Goal: Information Seeking & Learning: Check status

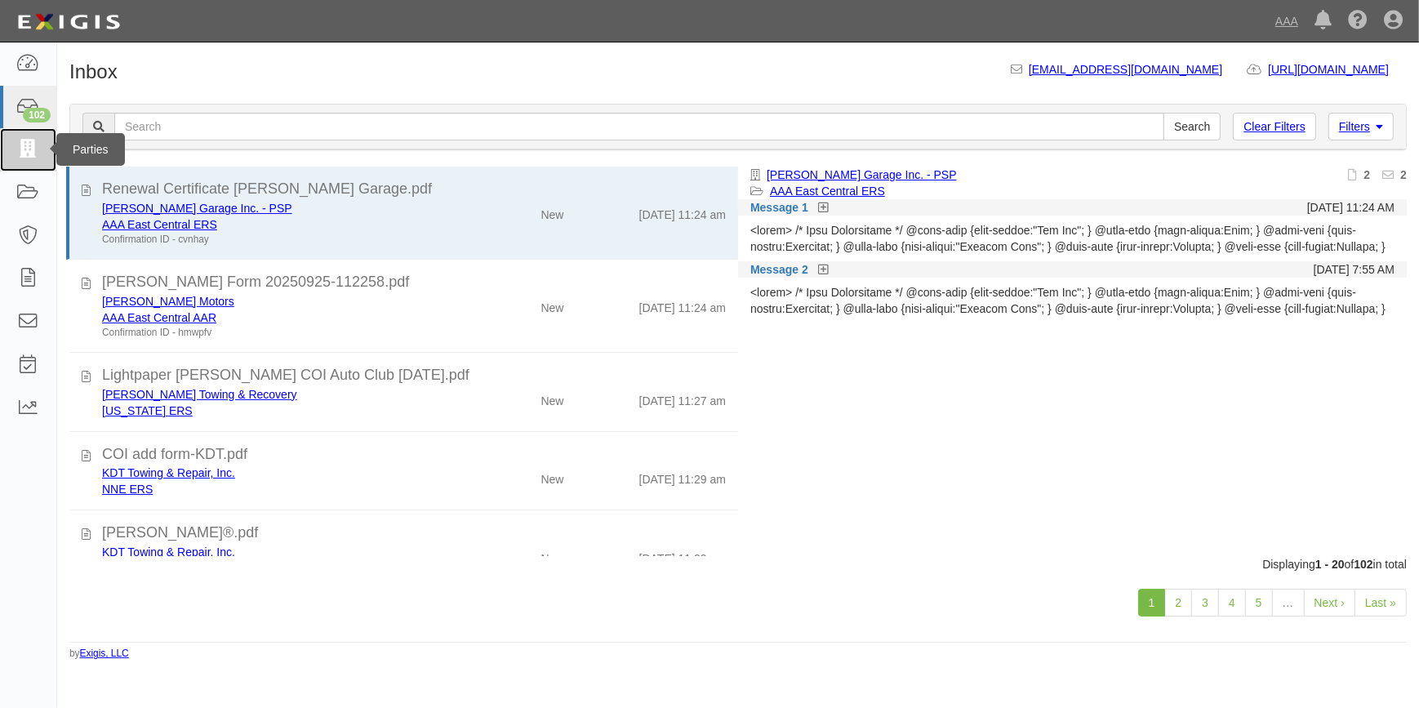
click at [24, 142] on icon at bounding box center [27, 149] width 23 height 19
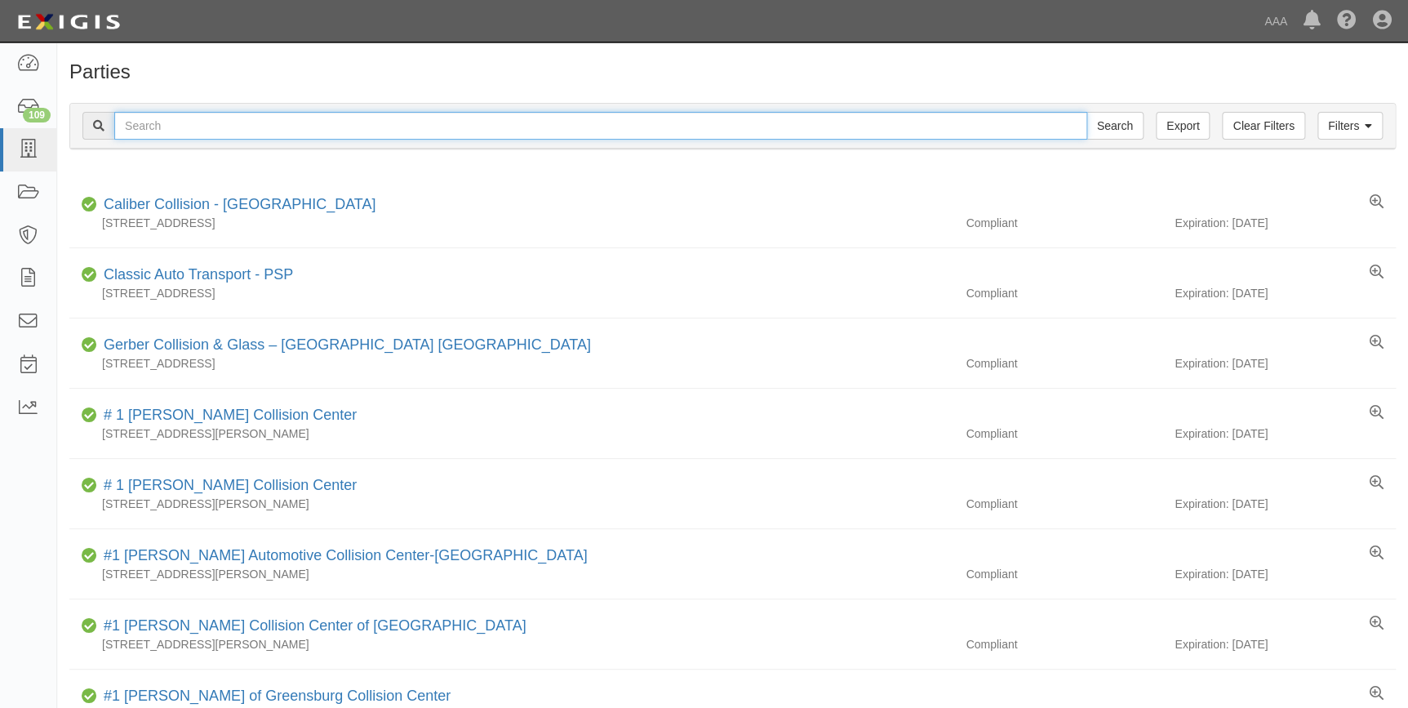
click at [162, 124] on input "text" at bounding box center [600, 126] width 973 height 28
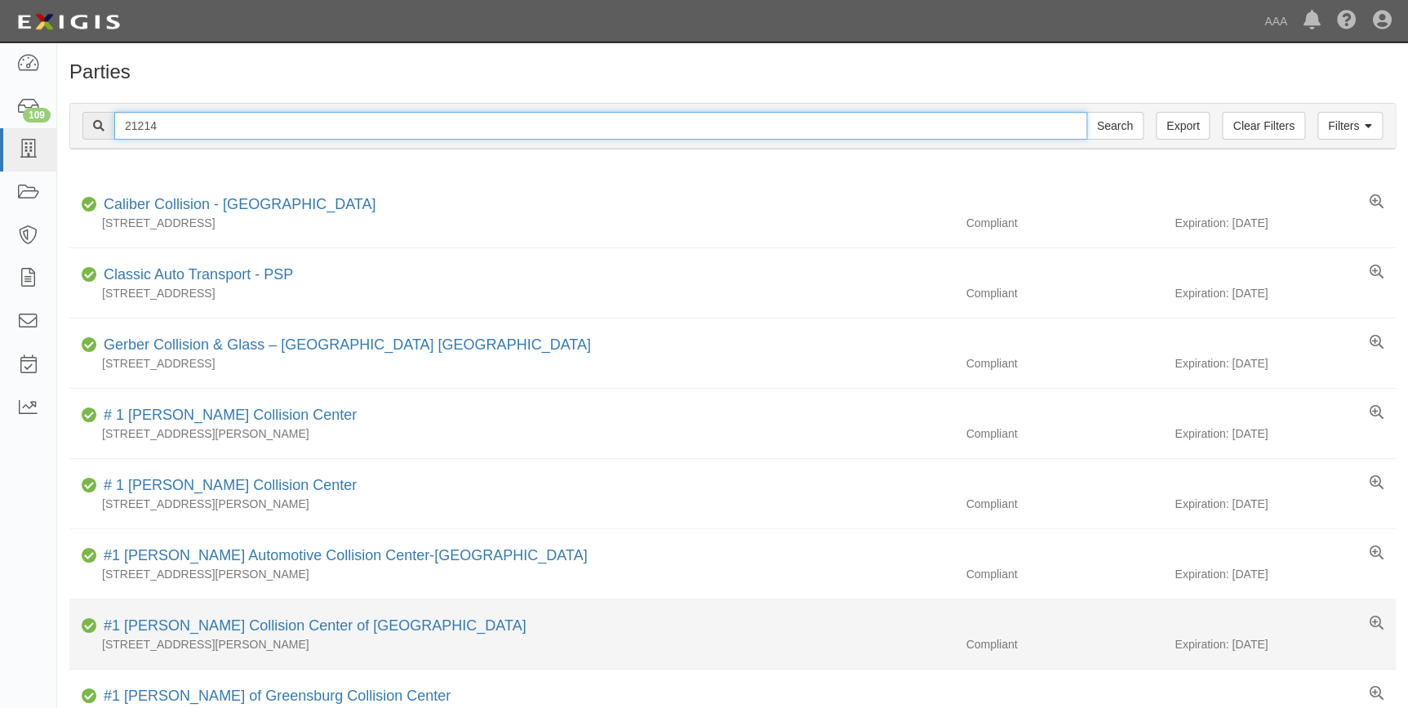
type input "21214"
click at [1087, 112] on input "Search" at bounding box center [1115, 126] width 57 height 28
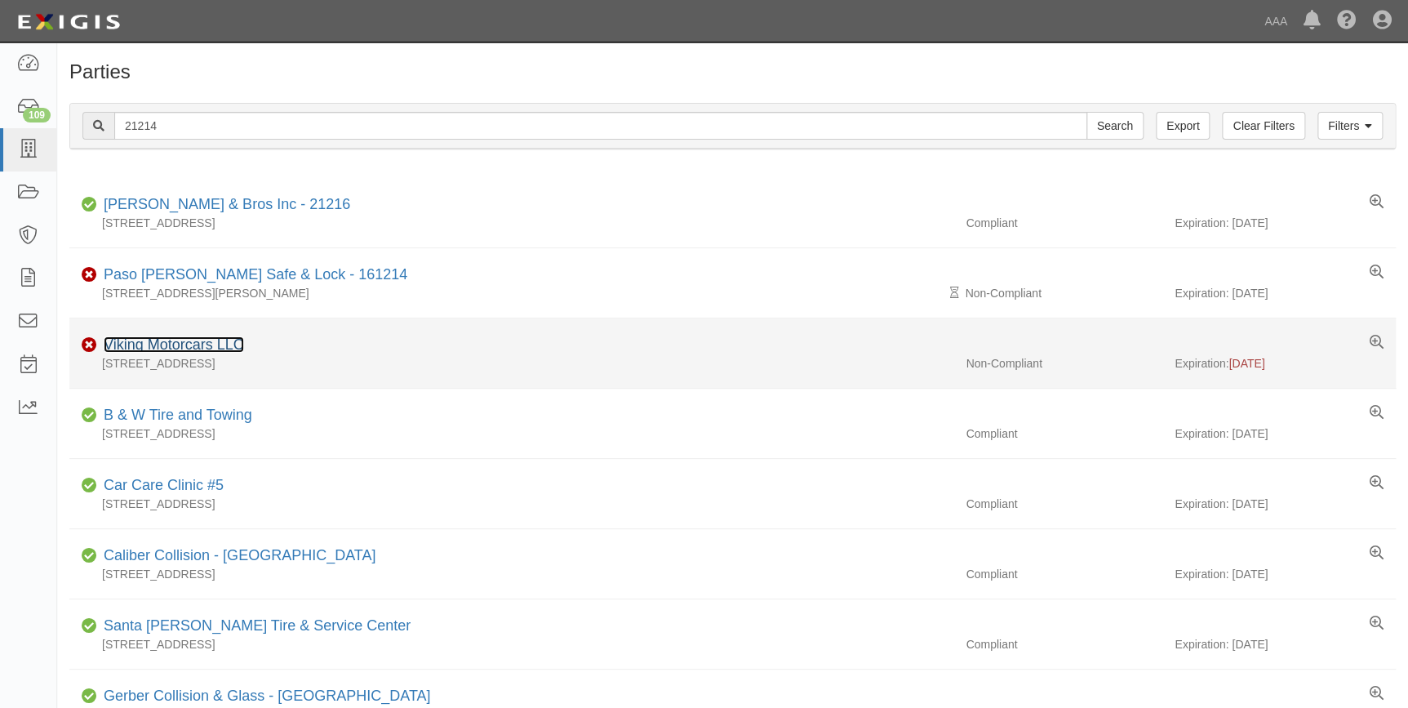
click at [169, 350] on link "Viking Motorcars LLC" at bounding box center [174, 344] width 140 height 16
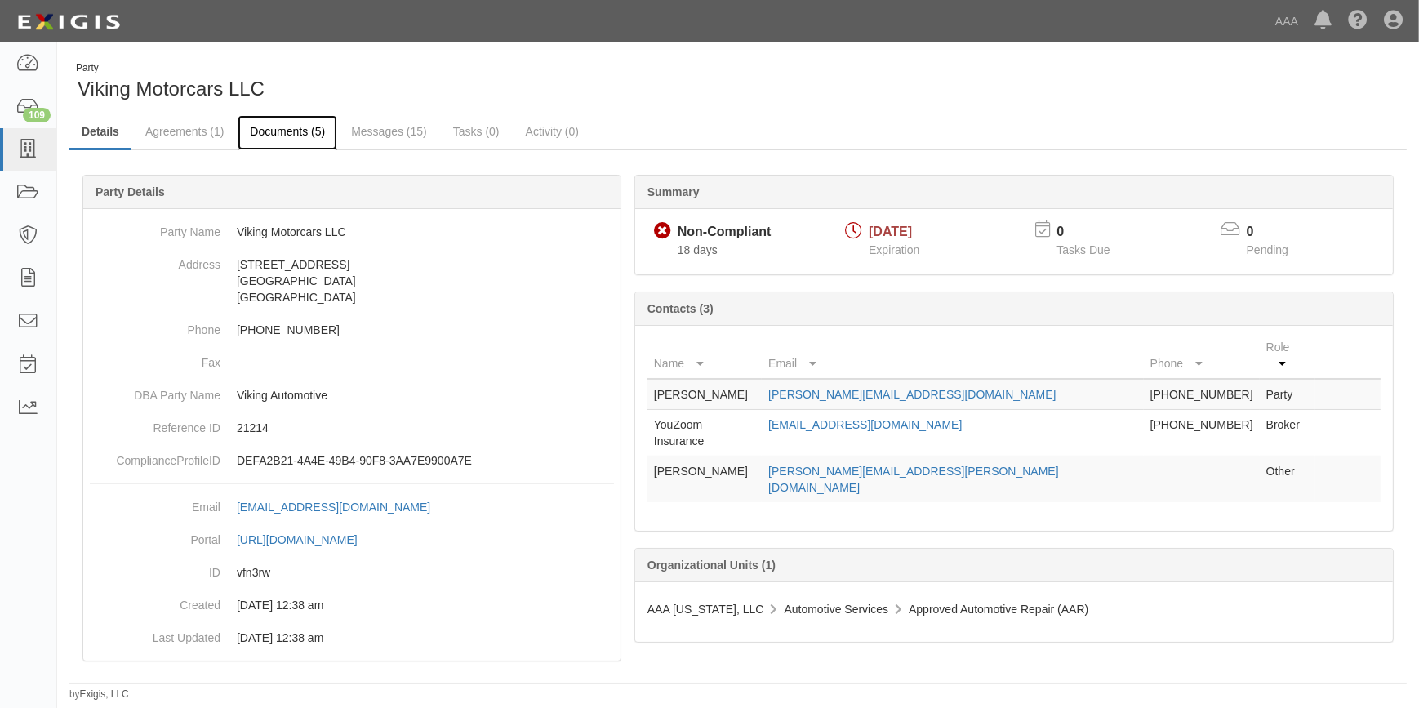
click at [302, 128] on link "Documents (5)" at bounding box center [288, 132] width 100 height 35
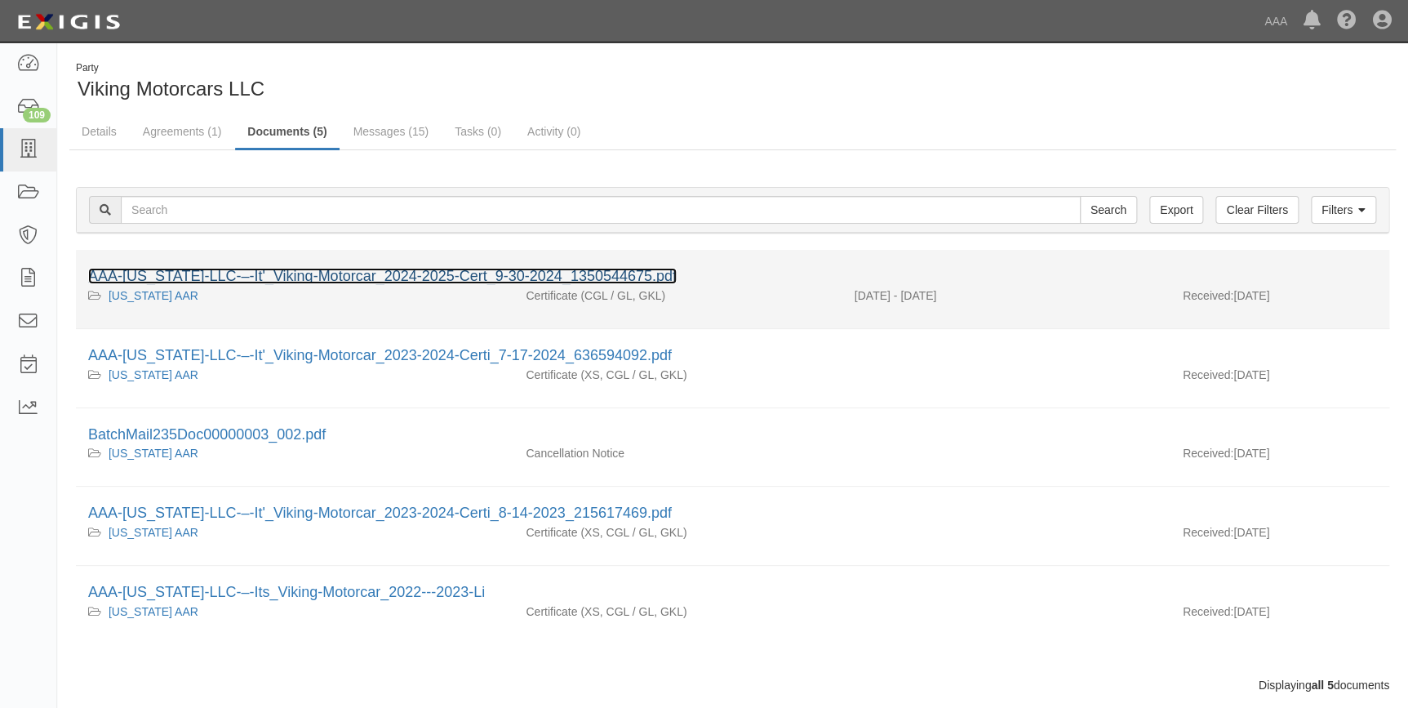
click at [319, 275] on link "AAA-[US_STATE]-LLC-–-It'_Viking-Motorcar_2024-2025-Cert_9-30-2024_1350544675.pdf" at bounding box center [382, 276] width 589 height 16
click at [319, 276] on link "AAA-[US_STATE]-LLC-–-It'_Viking-Motorcar_2024-2025-Cert_9-30-2024_1350544675.pdf" at bounding box center [382, 276] width 589 height 16
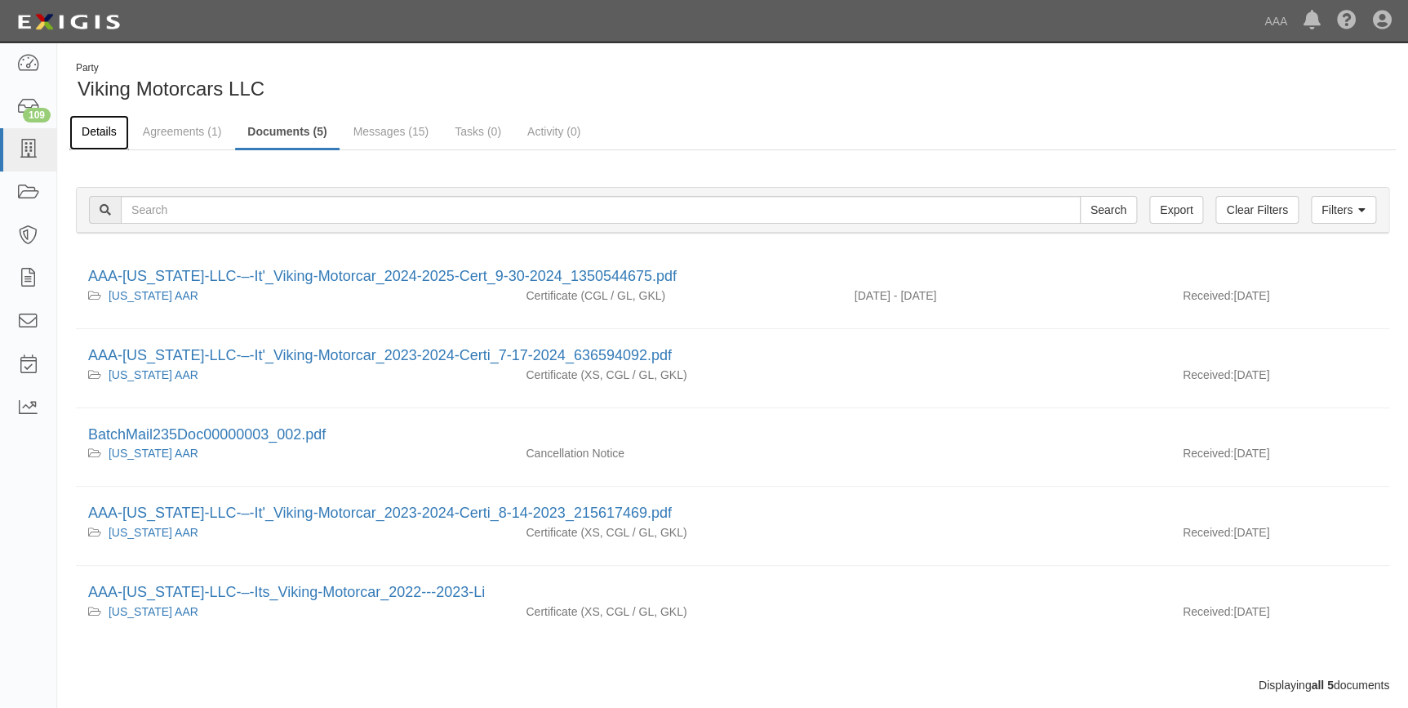
click at [100, 130] on link "Details" at bounding box center [99, 132] width 60 height 35
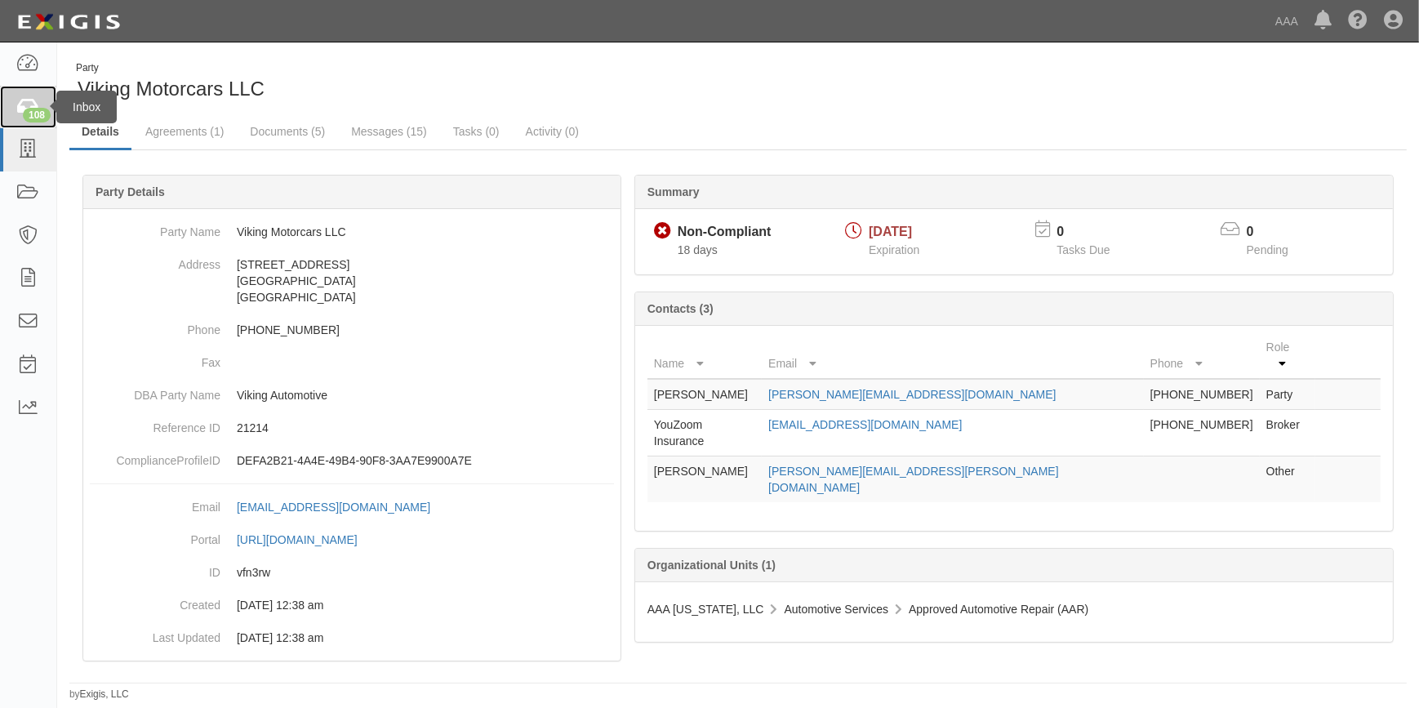
click at [26, 112] on div "108" at bounding box center [37, 115] width 28 height 15
